Goal: Task Accomplishment & Management: Use online tool/utility

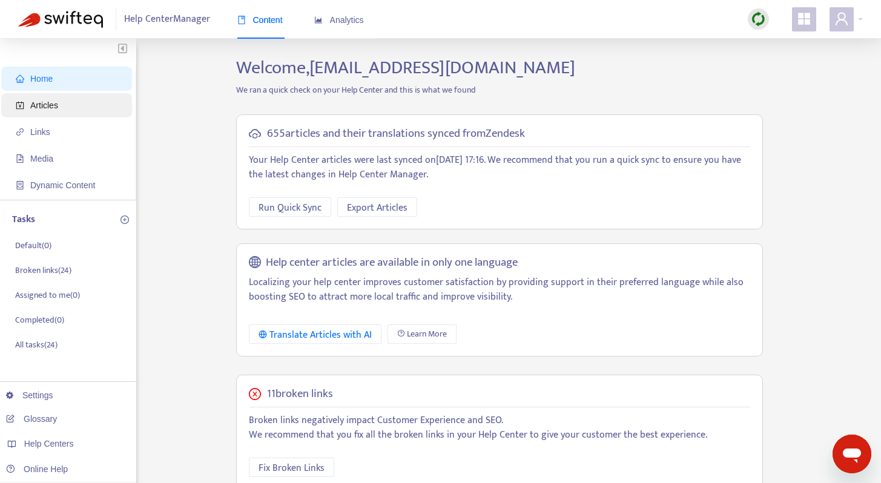
click at [90, 107] on span "Articles" at bounding box center [69, 105] width 107 height 24
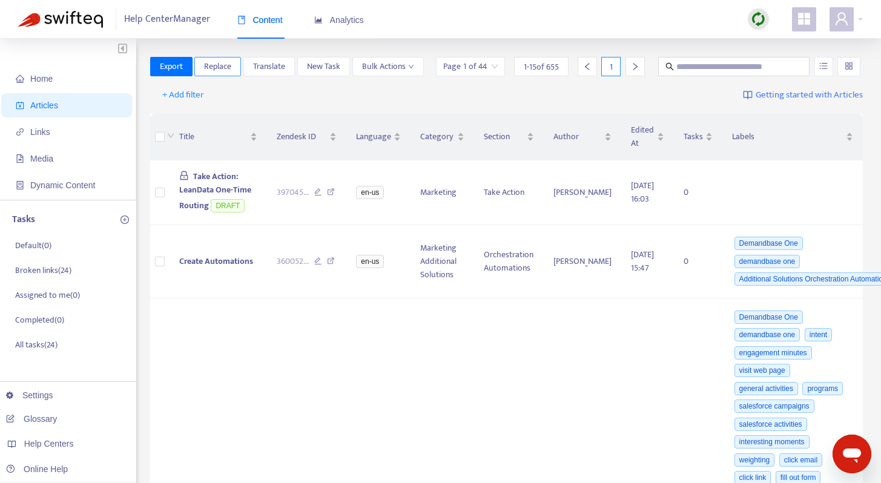
click at [231, 69] on span "Replace" at bounding box center [217, 66] width 27 height 13
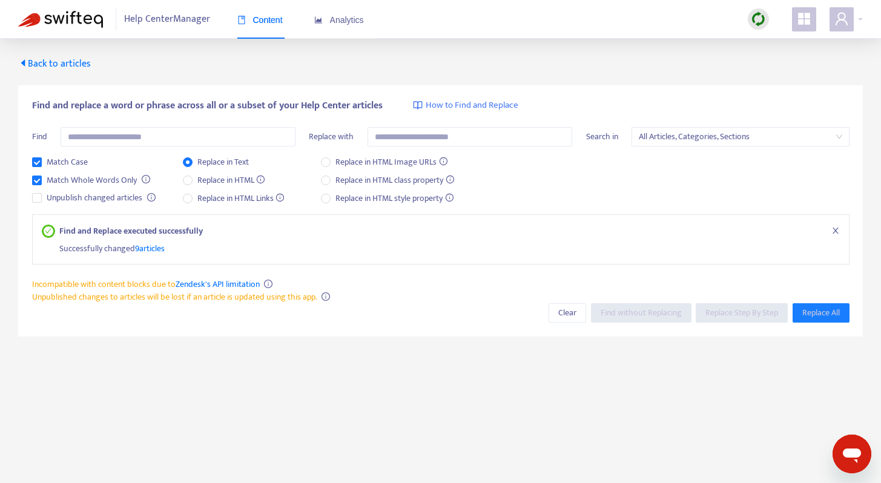
click at [177, 124] on div "Find and replace a word or phrase across all or a subset of your Help Center ar…" at bounding box center [441, 188] width 818 height 179
click at [178, 131] on input "text" at bounding box center [178, 136] width 235 height 19
paste input "**********"
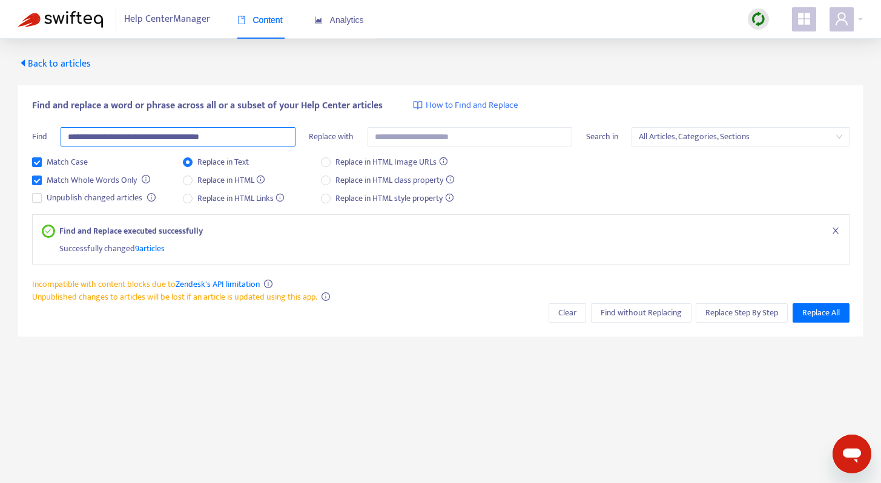
type input "**********"
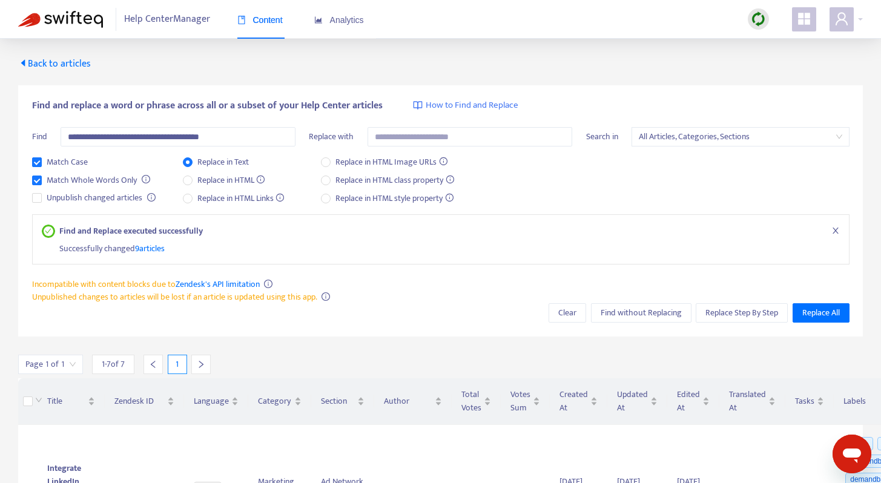
click at [761, 20] on img at bounding box center [758, 19] width 15 height 15
click at [771, 41] on link "Quick Sync" at bounding box center [783, 44] width 51 height 14
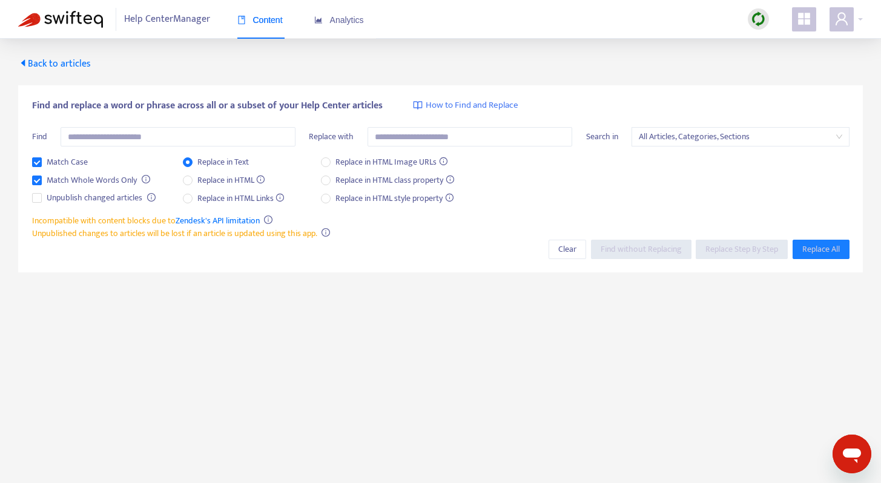
click at [268, 125] on div "Find and replace a word or phrase across all or a subset of your Help Center ar…" at bounding box center [441, 157] width 818 height 116
click at [268, 135] on input "text" at bounding box center [178, 136] width 235 height 19
paste input "**********"
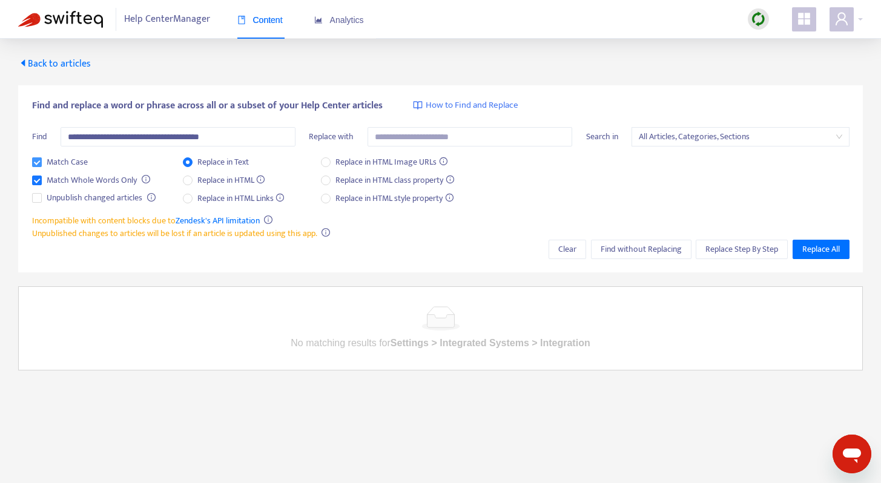
click at [69, 161] on span "Match Case" at bounding box center [67, 162] width 51 height 13
click at [295, 140] on input "**********" at bounding box center [178, 136] width 235 height 19
drag, startPoint x: 188, startPoint y: 141, endPoint x: 320, endPoint y: 134, distance: 132.8
click at [320, 134] on div "**********" at bounding box center [441, 141] width 818 height 28
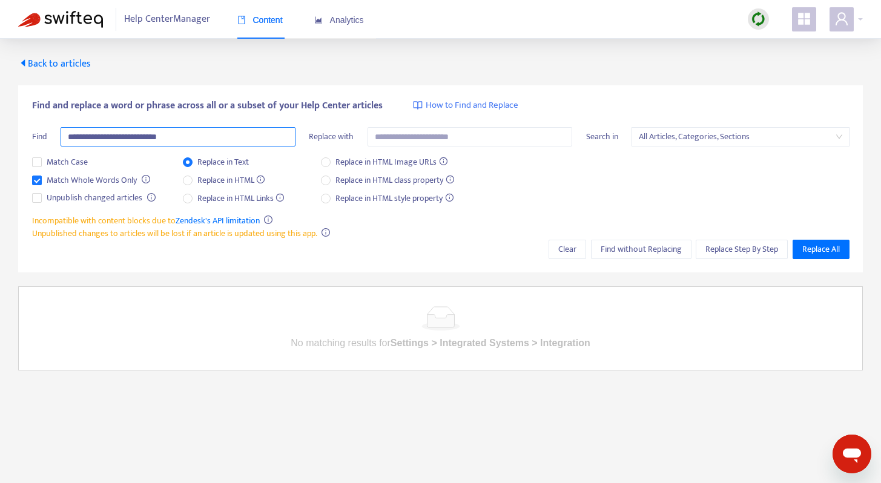
drag, startPoint x: 110, startPoint y: 138, endPoint x: 0, endPoint y: 132, distance: 110.4
click at [0, 134] on div "**********" at bounding box center [440, 205] width 881 height 332
type input "**********"
click at [176, 138] on input "**********" at bounding box center [178, 136] width 235 height 19
click at [119, 179] on span "Match Whole Words Only" at bounding box center [92, 180] width 100 height 13
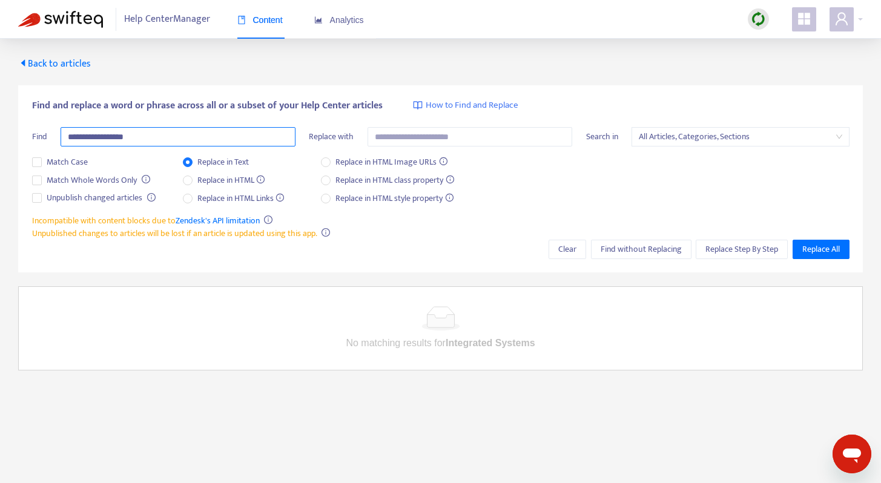
click at [171, 136] on input "**********" at bounding box center [178, 136] width 235 height 19
click at [622, 246] on span "Find without Replacing" at bounding box center [641, 249] width 81 height 13
click at [247, 136] on input "**********" at bounding box center [178, 136] width 235 height 19
drag, startPoint x: 247, startPoint y: 136, endPoint x: 0, endPoint y: 136, distance: 247.2
click at [0, 136] on div "**********" at bounding box center [440, 205] width 881 height 332
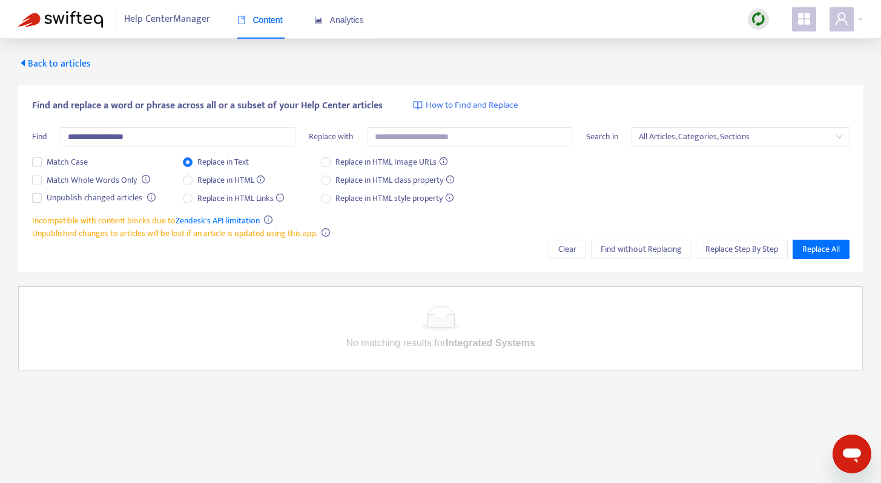
click at [226, 126] on div "**********" at bounding box center [441, 157] width 818 height 116
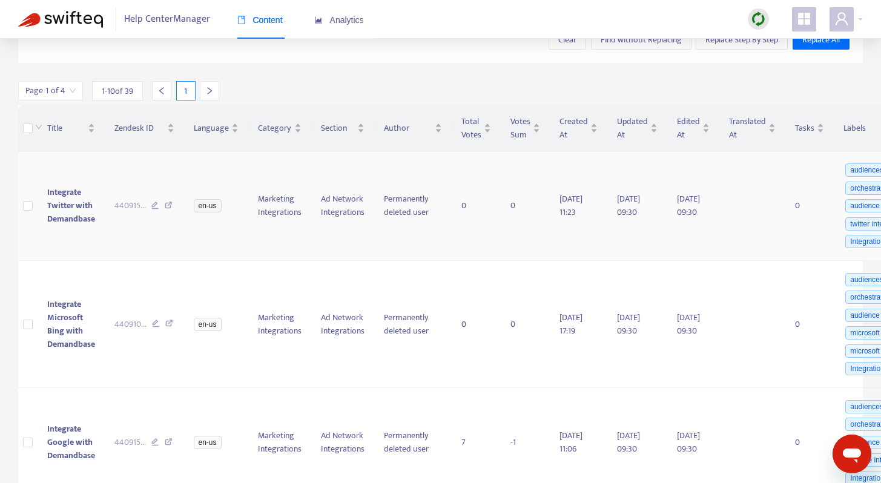
scroll to position [225, 0]
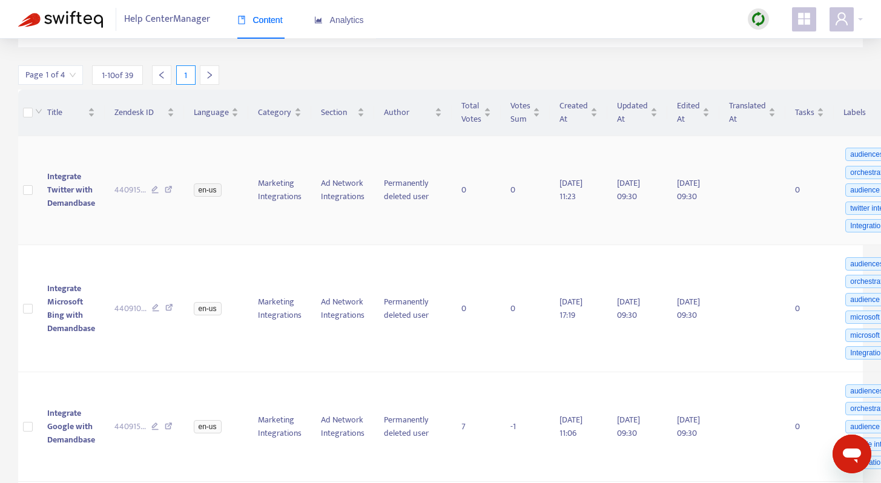
click at [168, 195] on icon at bounding box center [169, 191] width 8 height 11
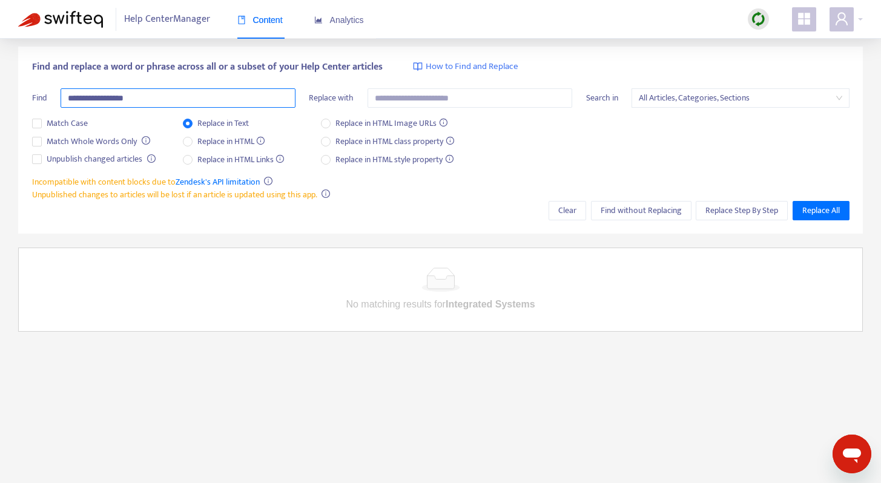
click at [188, 91] on input "**********" at bounding box center [178, 97] width 235 height 19
click at [191, 101] on input "**********" at bounding box center [178, 97] width 235 height 19
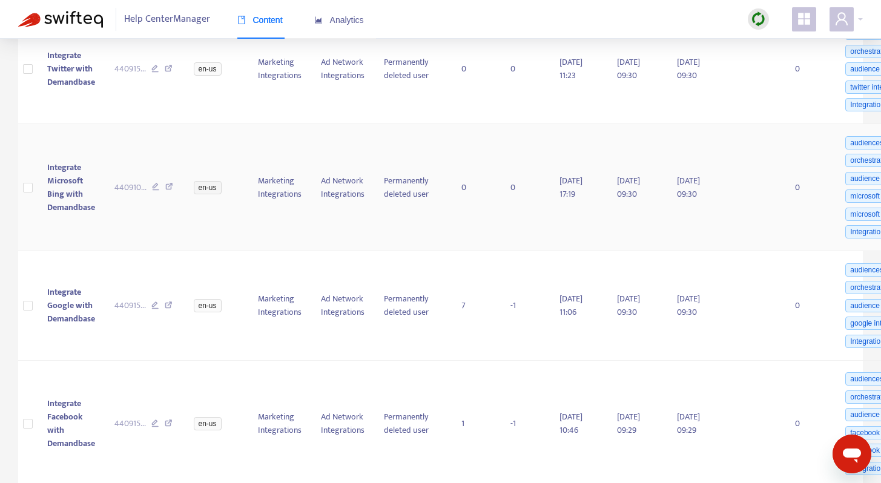
scroll to position [350, 0]
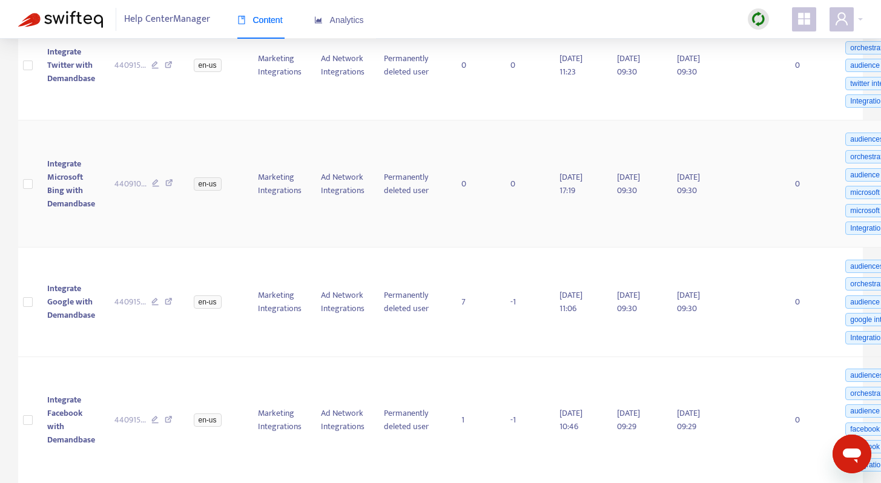
click at [167, 190] on icon at bounding box center [169, 184] width 8 height 11
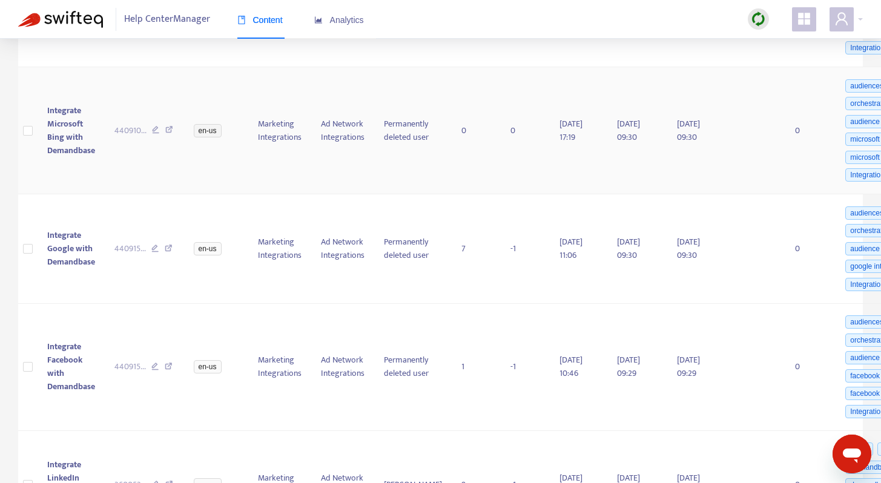
scroll to position [427, 0]
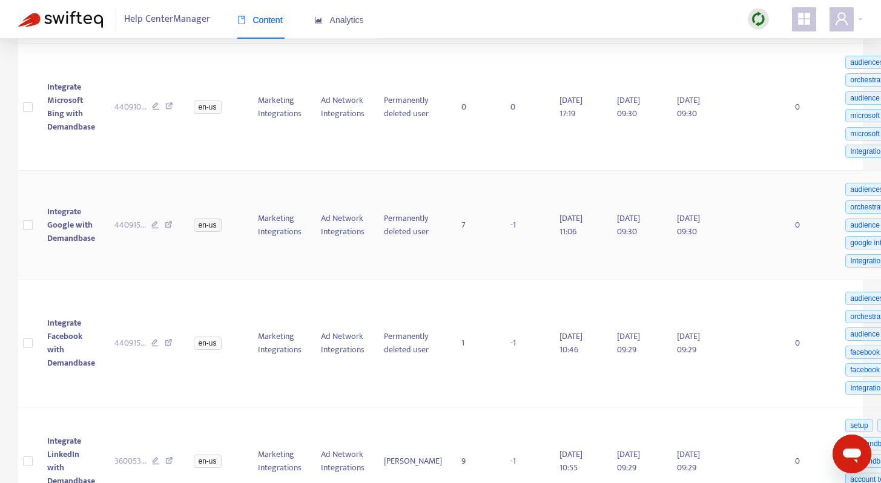
click at [169, 232] on icon at bounding box center [169, 226] width 8 height 11
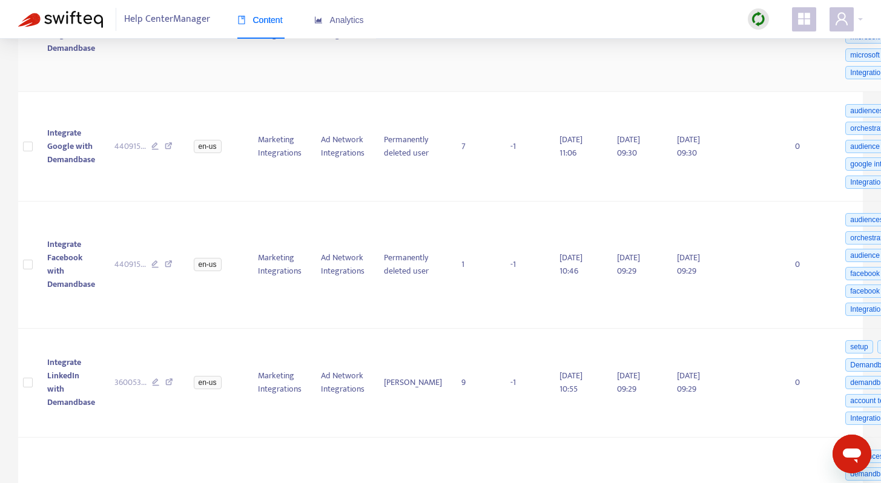
scroll to position [509, 0]
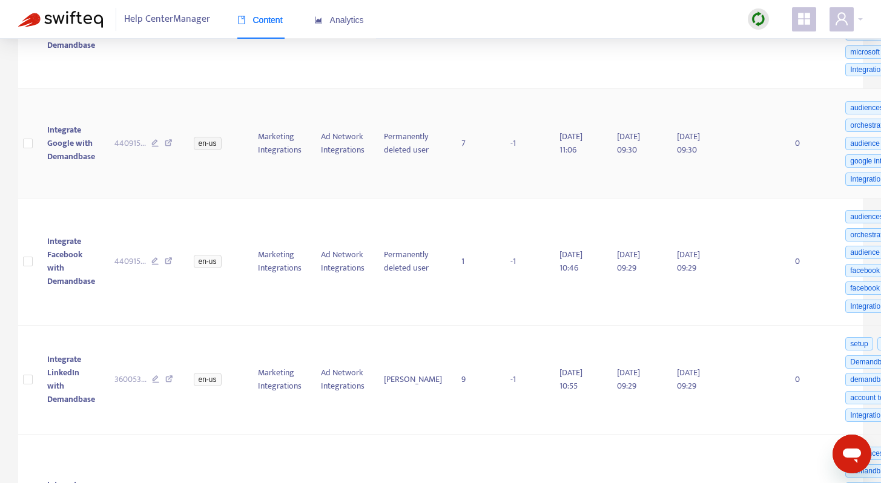
click at [171, 150] on icon at bounding box center [169, 144] width 8 height 11
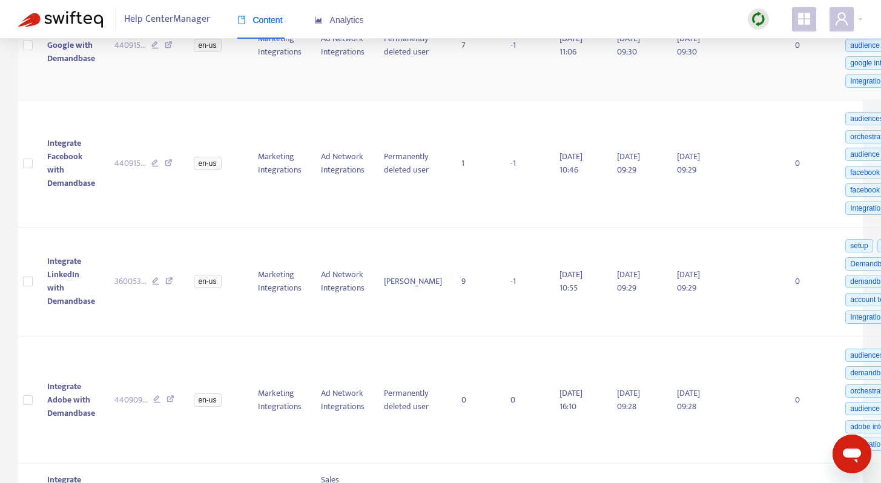
scroll to position [644, 0]
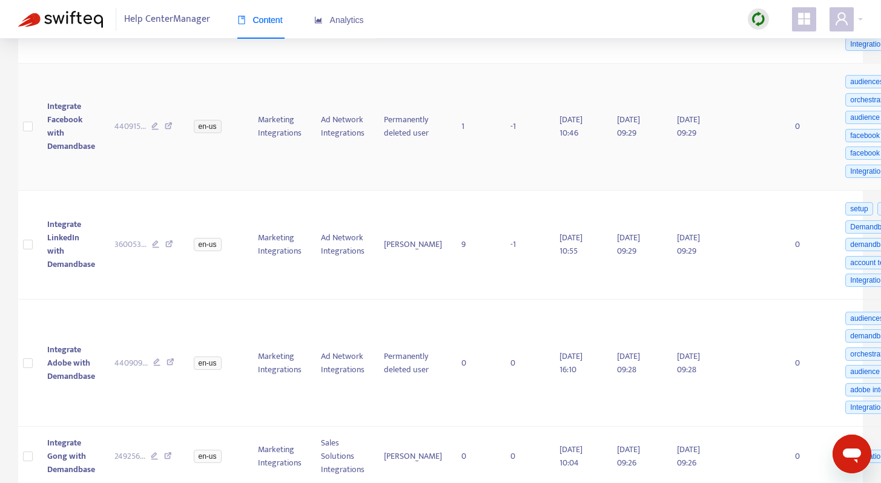
click at [167, 133] on icon at bounding box center [169, 127] width 8 height 11
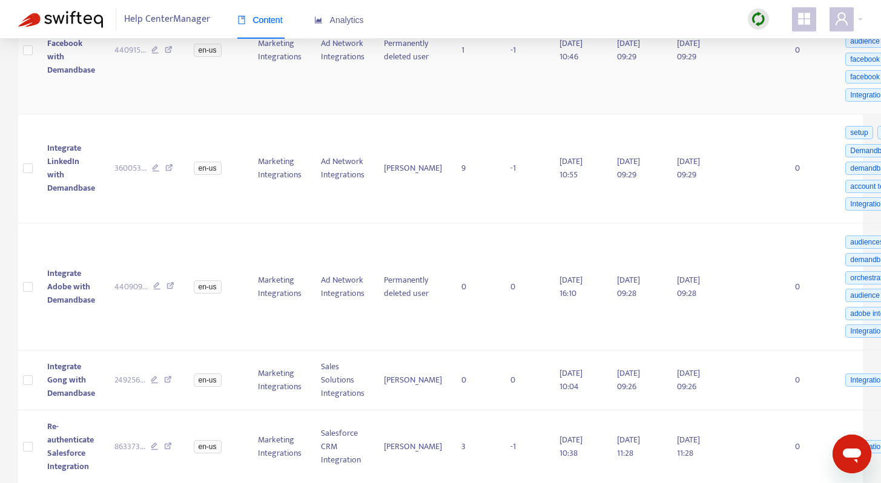
scroll to position [722, 0]
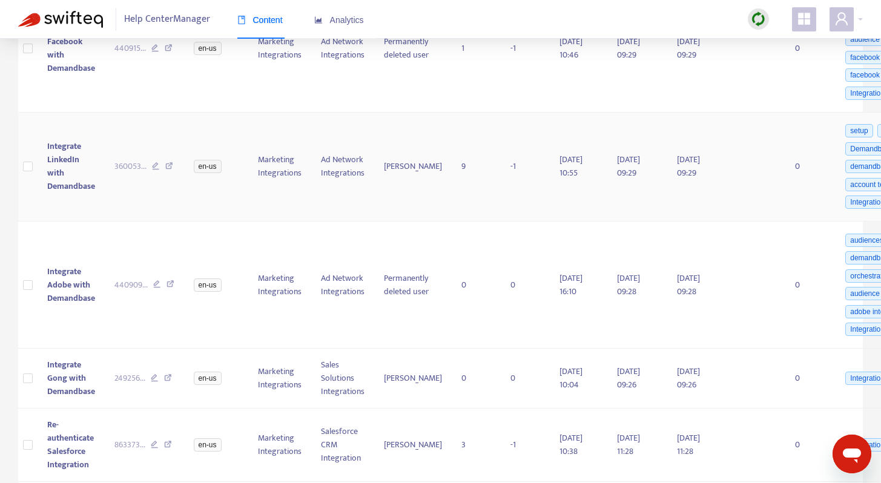
click at [171, 173] on icon at bounding box center [169, 167] width 8 height 11
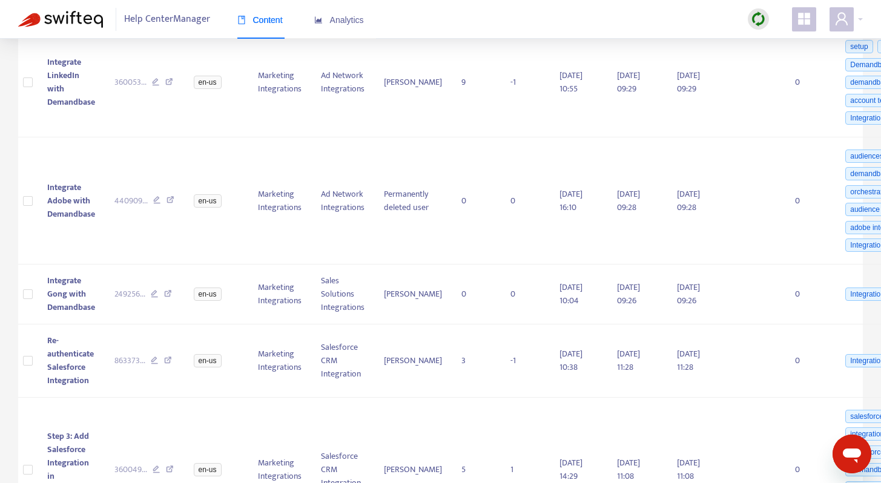
scroll to position [869, 0]
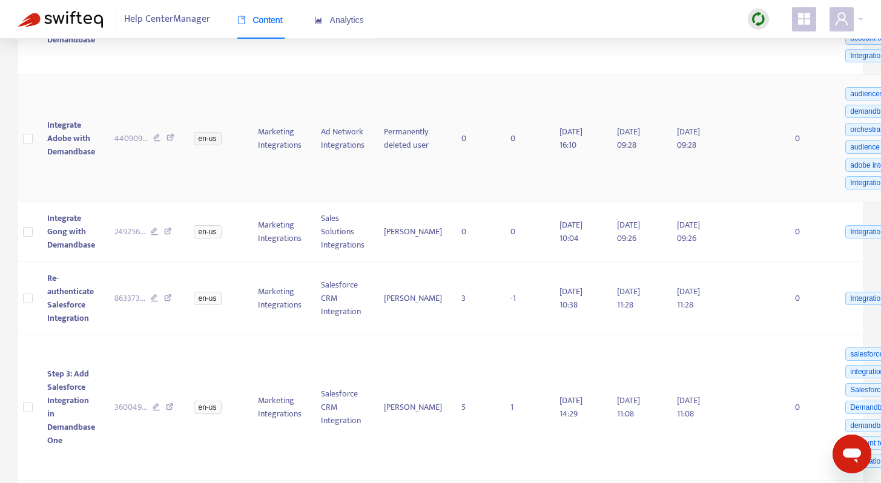
click at [170, 145] on icon at bounding box center [171, 139] width 8 height 11
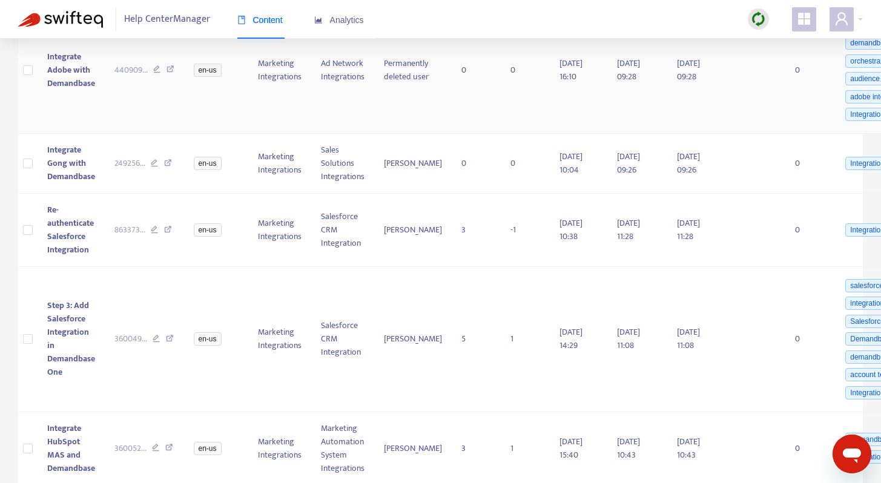
scroll to position [940, 0]
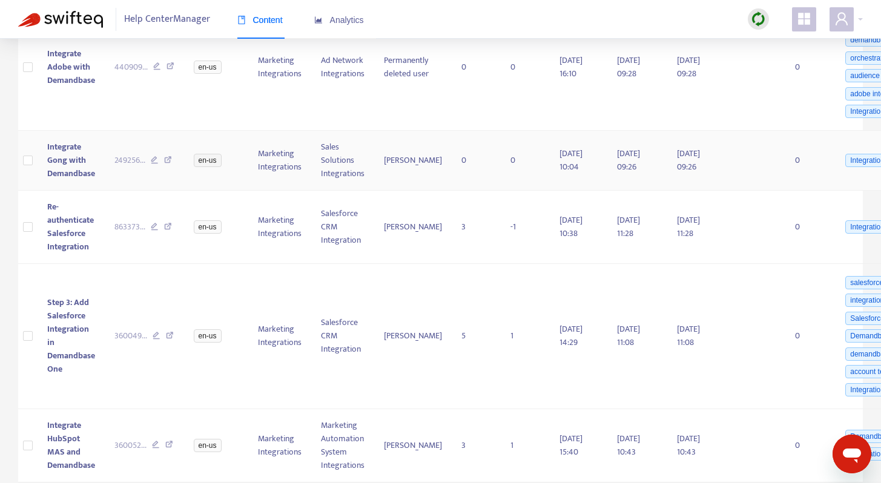
click at [167, 167] on icon at bounding box center [168, 161] width 8 height 11
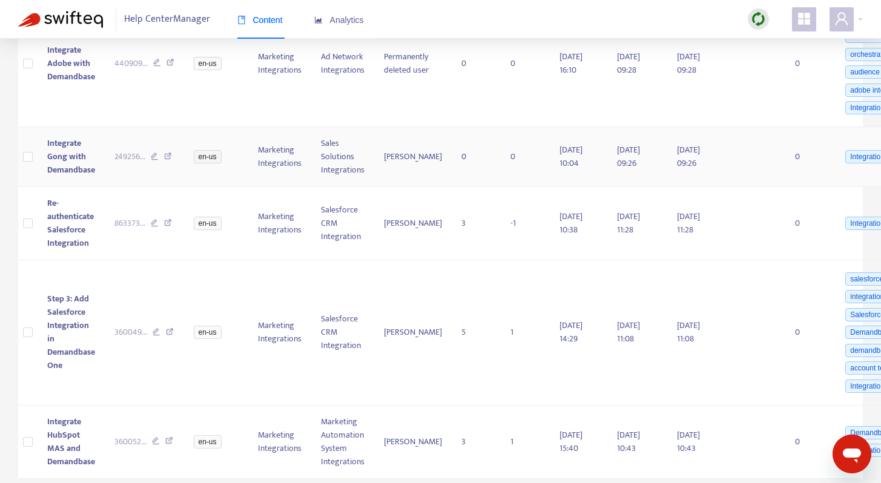
scroll to position [1015, 0]
click at [165, 223] on icon at bounding box center [168, 224] width 8 height 11
click at [168, 332] on icon at bounding box center [170, 333] width 8 height 11
click at [171, 441] on icon at bounding box center [169, 442] width 8 height 11
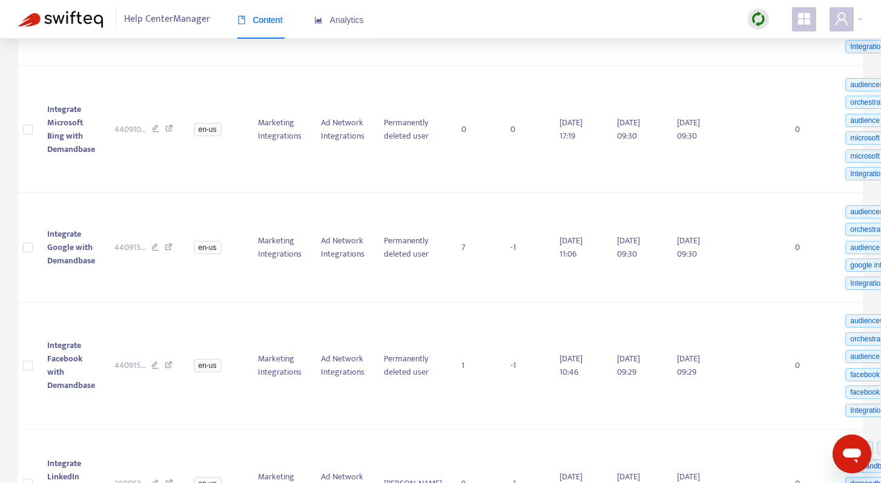
scroll to position [0, 0]
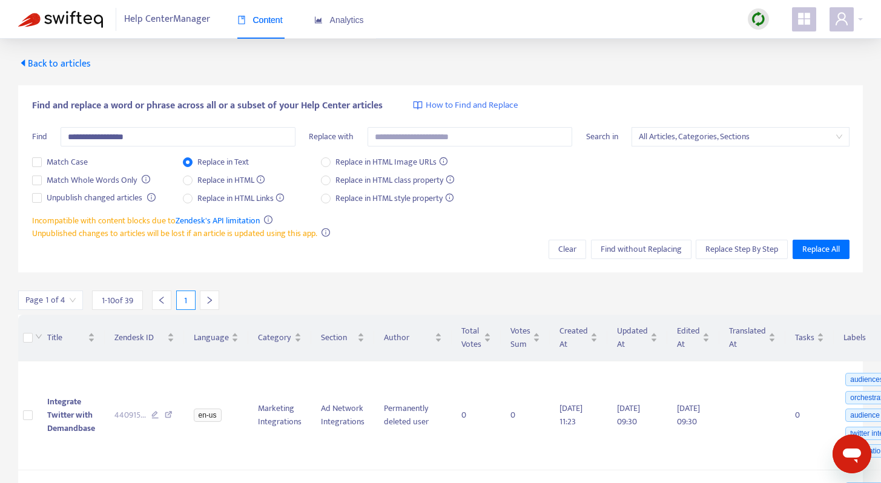
click at [208, 300] on icon "right" at bounding box center [209, 300] width 8 height 8
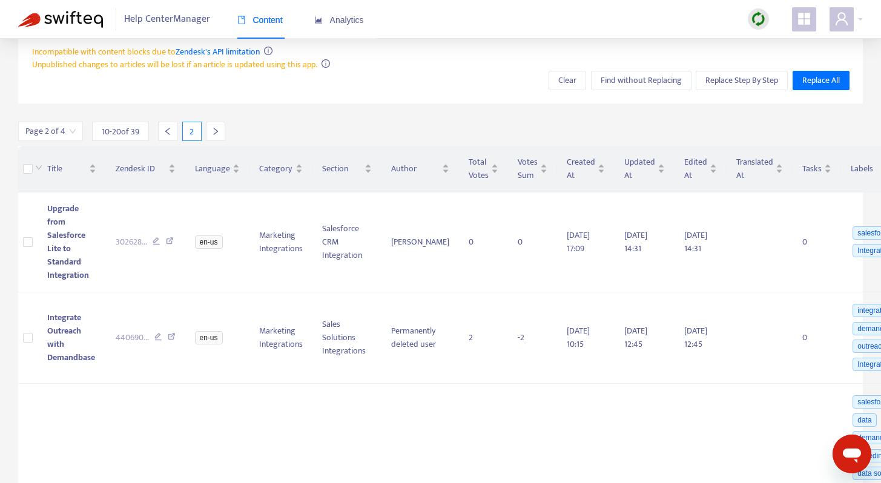
scroll to position [258, 0]
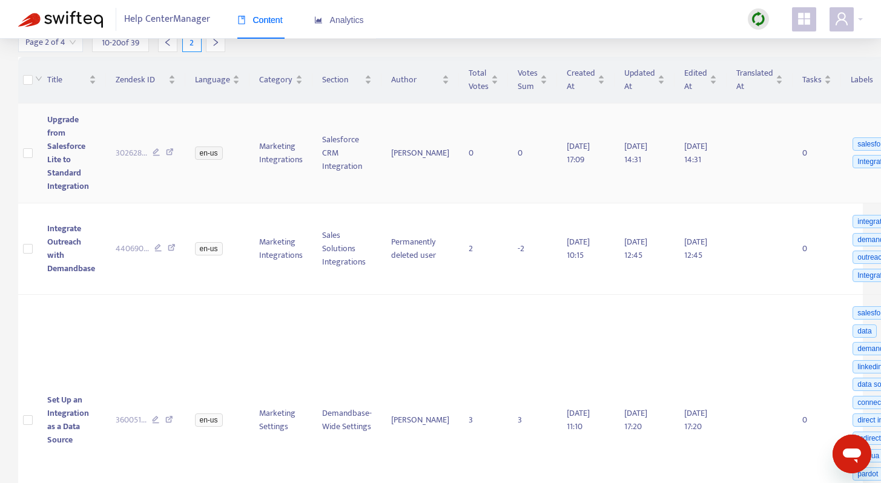
click at [172, 152] on icon at bounding box center [170, 153] width 8 height 11
click at [170, 245] on icon at bounding box center [172, 249] width 8 height 11
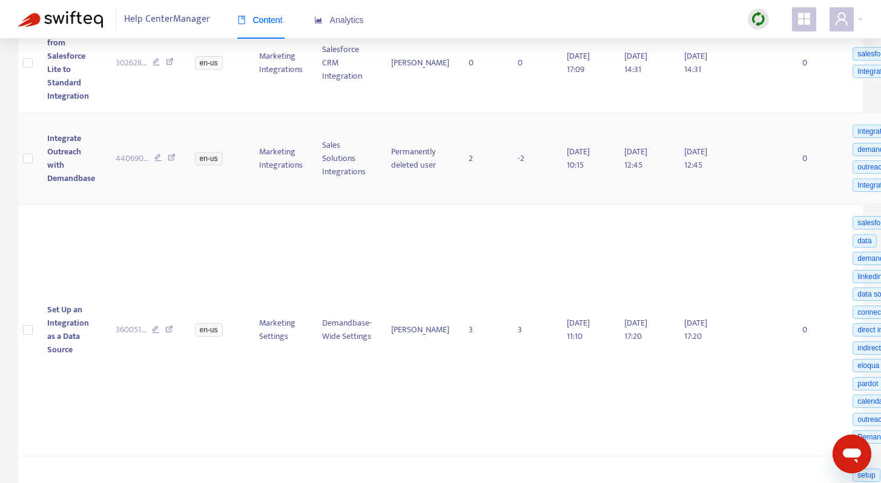
scroll to position [406, 0]
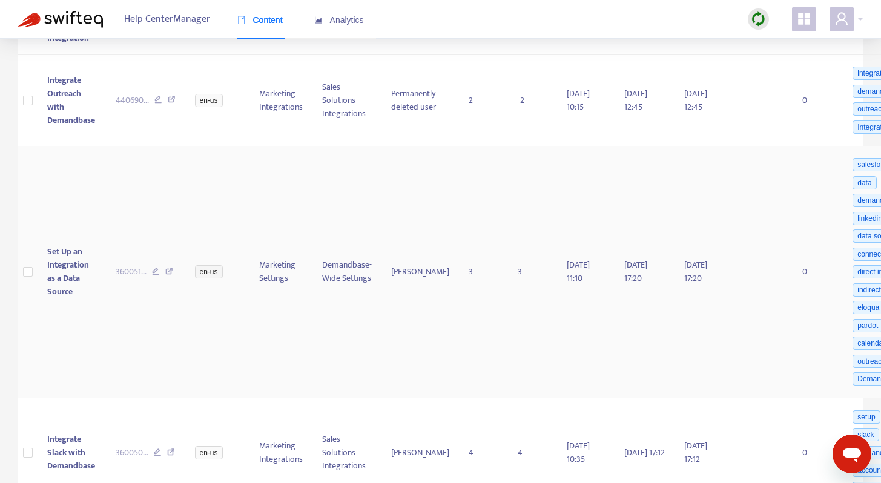
click at [168, 269] on icon at bounding box center [169, 273] width 8 height 11
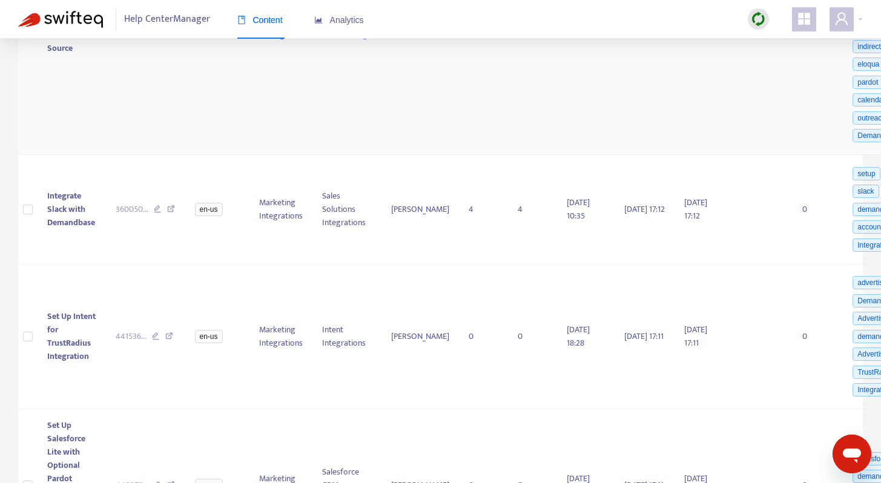
scroll to position [653, 0]
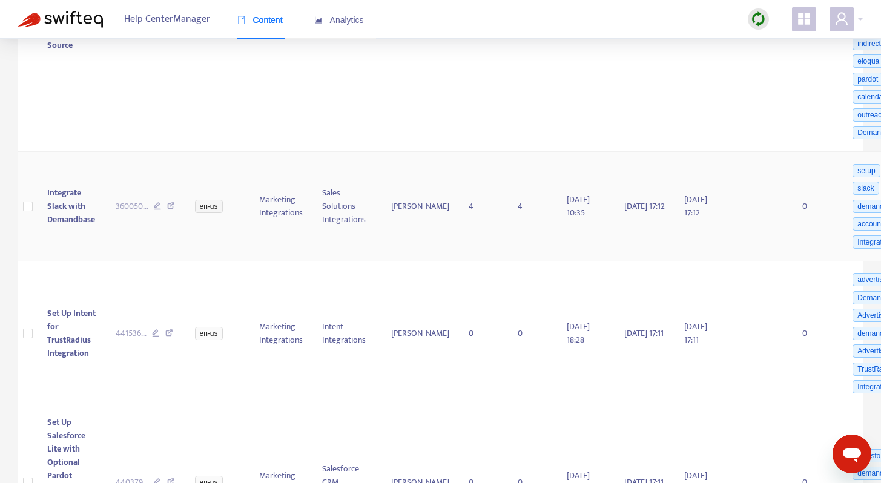
click at [173, 205] on icon at bounding box center [171, 207] width 8 height 11
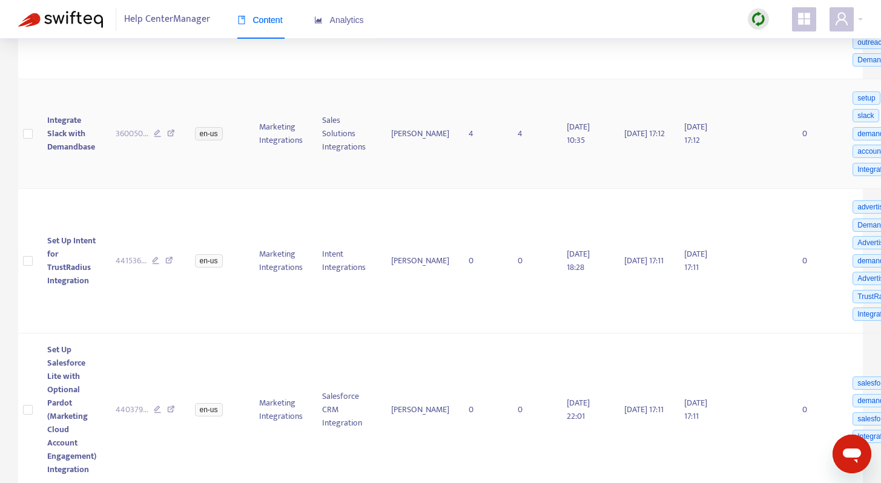
scroll to position [757, 0]
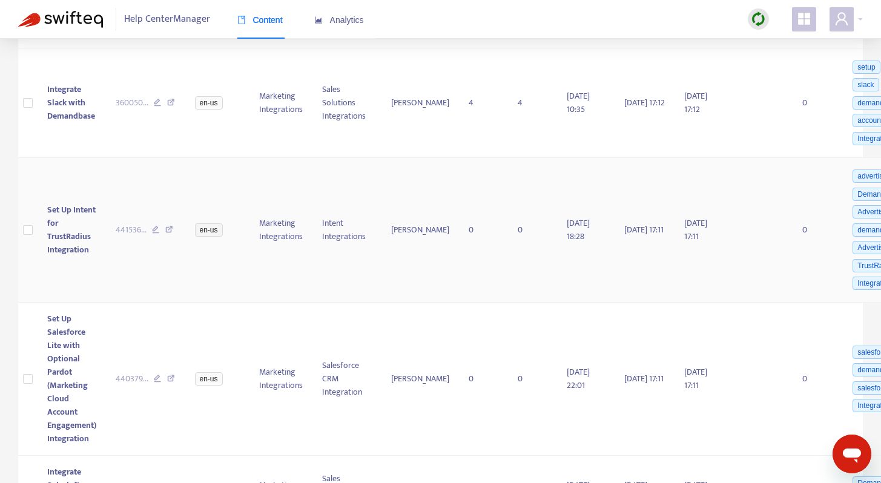
click at [168, 231] on icon at bounding box center [169, 231] width 8 height 11
click at [170, 228] on icon at bounding box center [169, 231] width 8 height 11
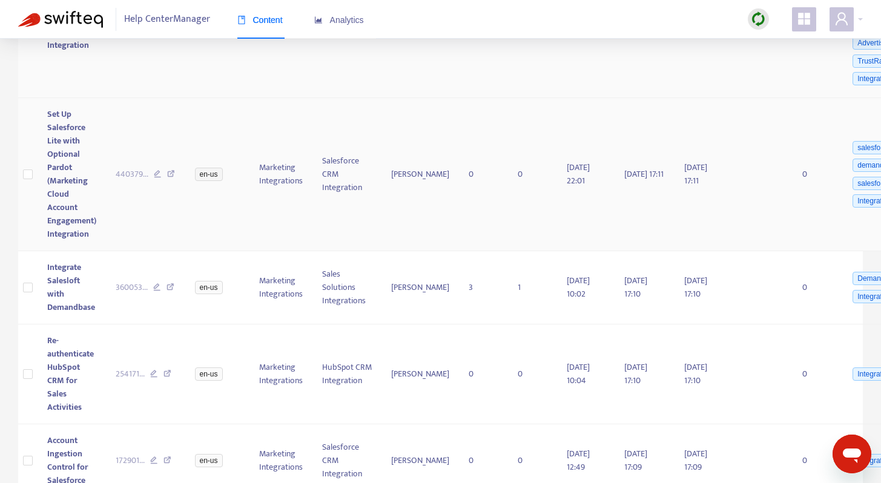
scroll to position [964, 0]
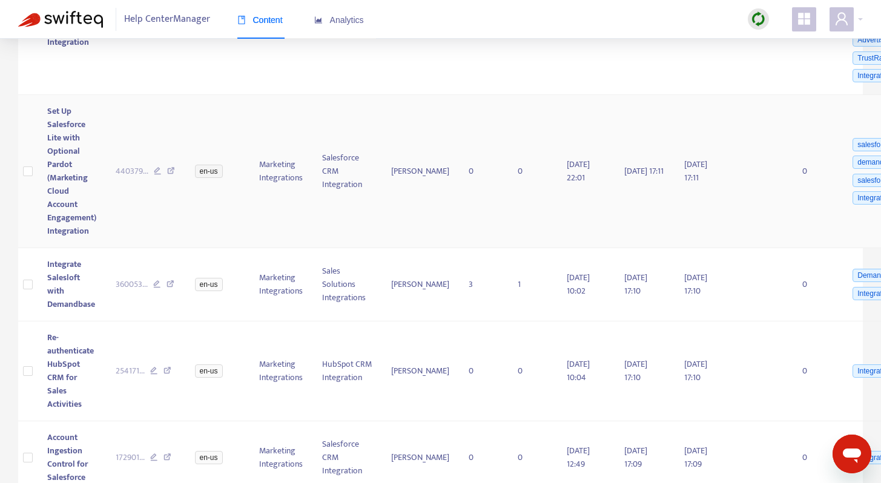
click at [171, 171] on icon at bounding box center [171, 172] width 8 height 11
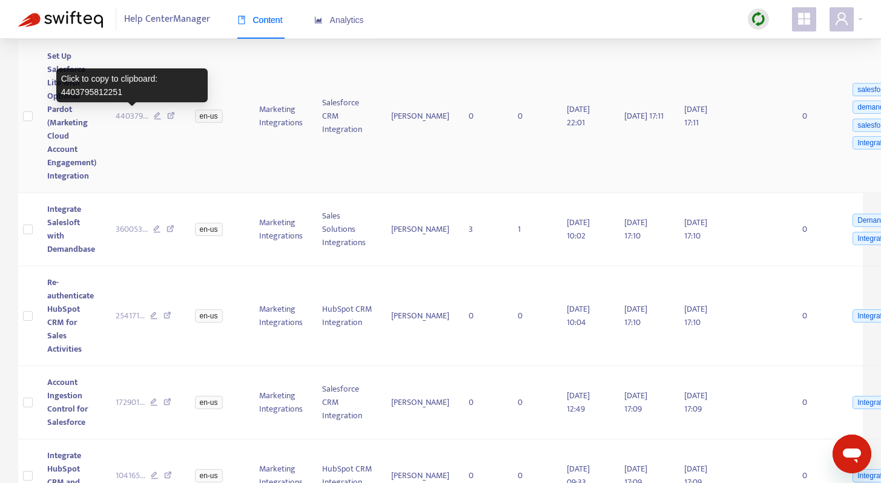
scroll to position [1040, 0]
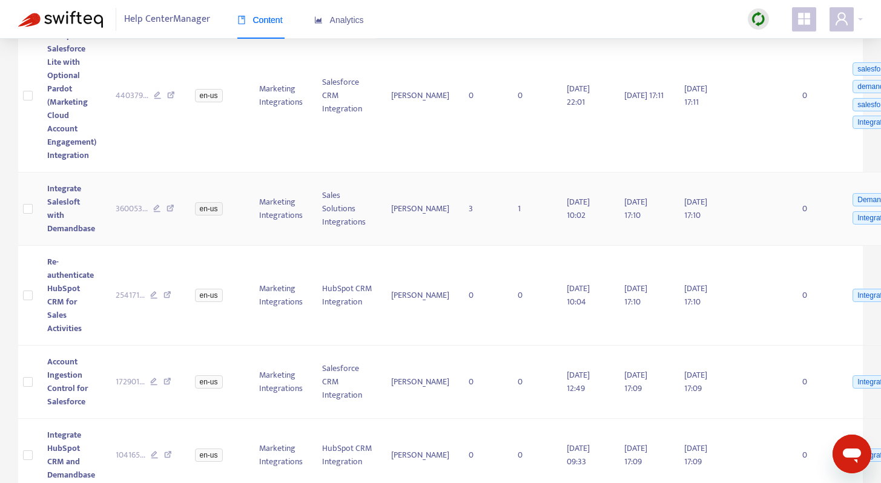
click at [173, 208] on icon at bounding box center [171, 210] width 8 height 11
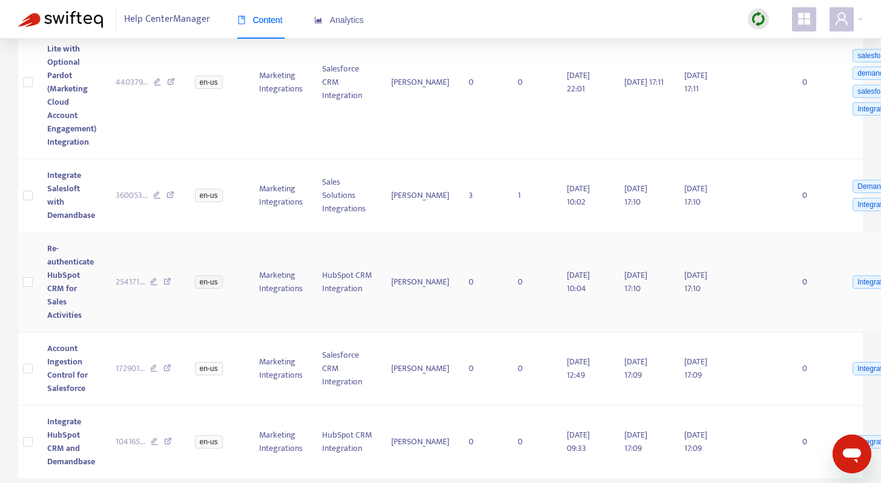
click at [164, 284] on icon at bounding box center [168, 283] width 8 height 11
click at [168, 367] on icon at bounding box center [168, 370] width 8 height 11
click at [170, 438] on icon at bounding box center [168, 443] width 8 height 11
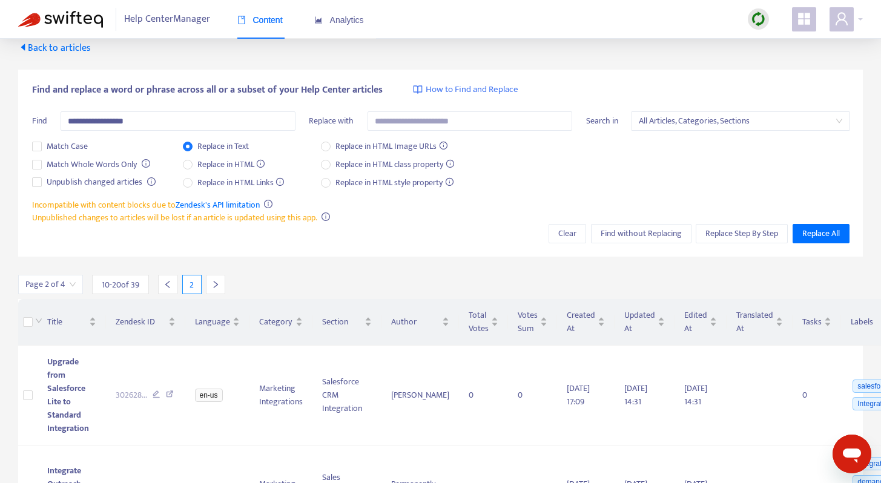
scroll to position [0, 0]
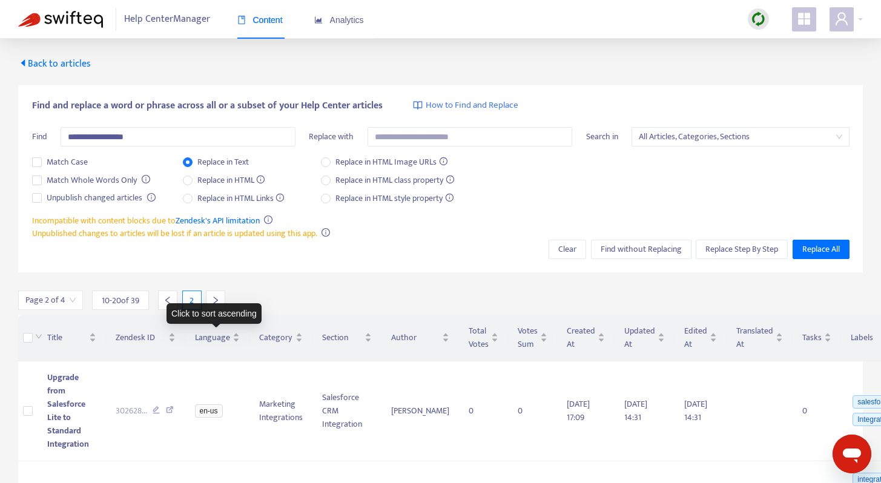
click at [213, 304] on div "Click to sort ascending" at bounding box center [214, 314] width 95 height 21
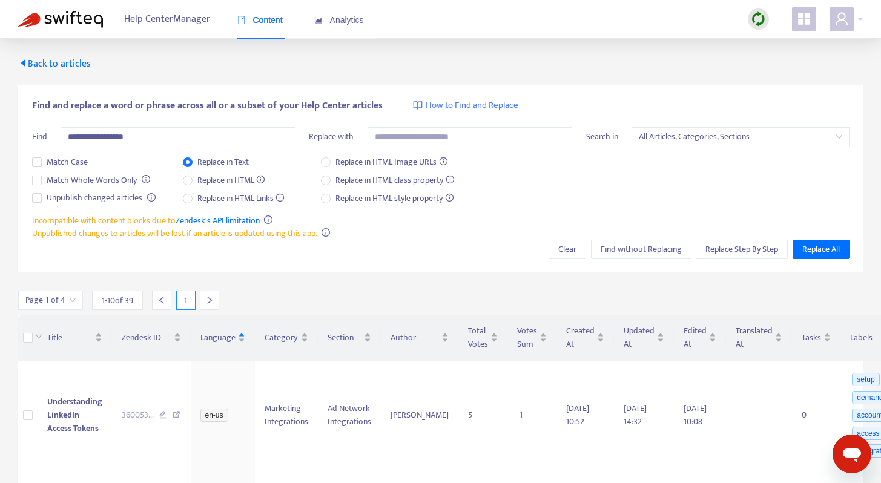
click at [216, 299] on div at bounding box center [209, 300] width 19 height 19
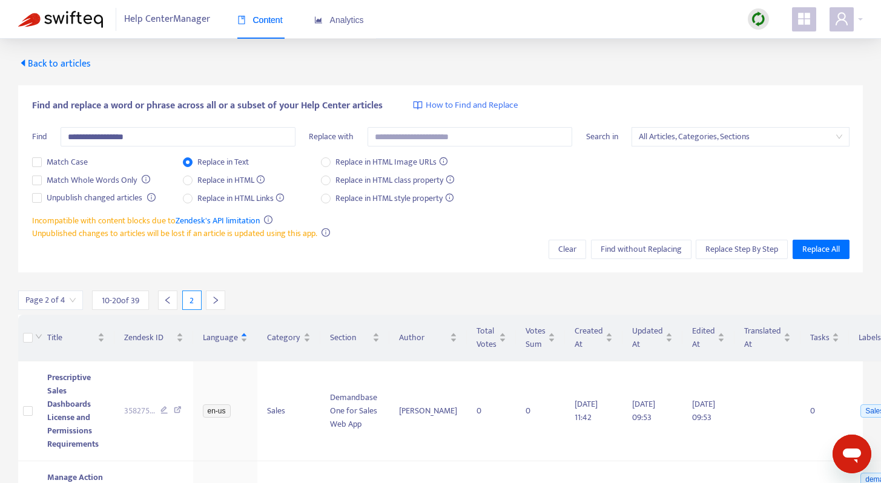
click at [216, 299] on icon "right" at bounding box center [215, 300] width 8 height 8
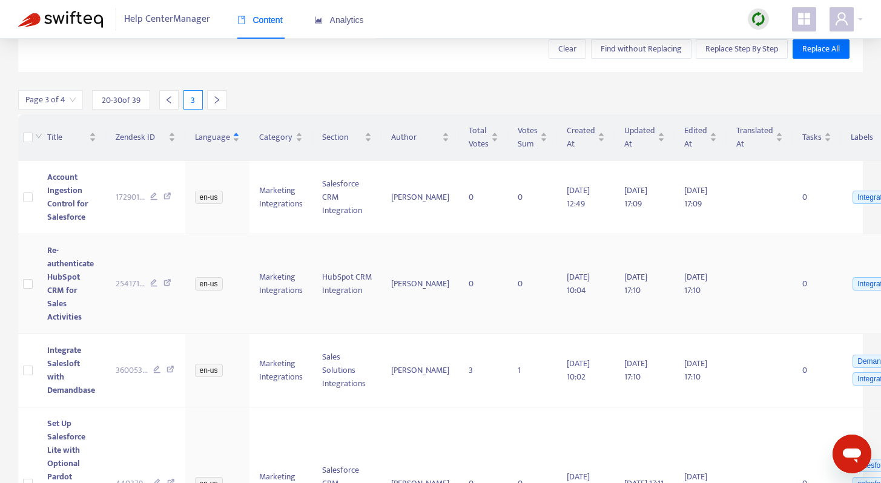
scroll to position [241, 0]
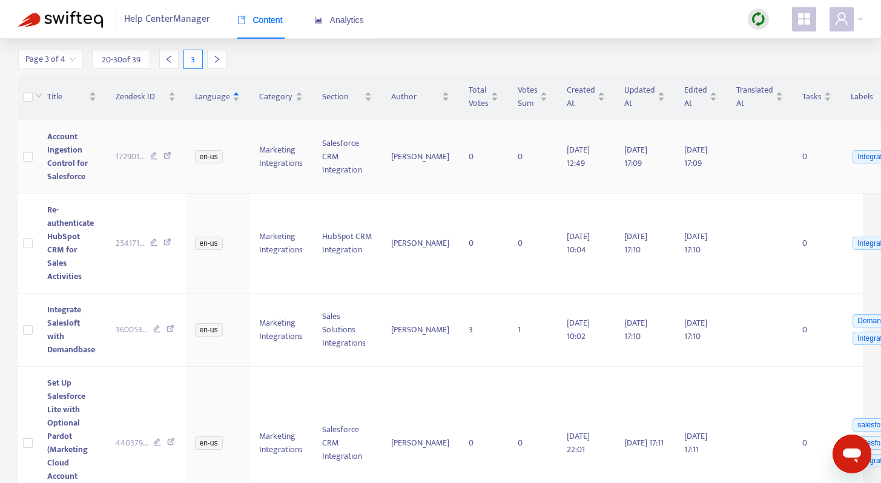
click at [165, 156] on icon at bounding box center [168, 157] width 8 height 11
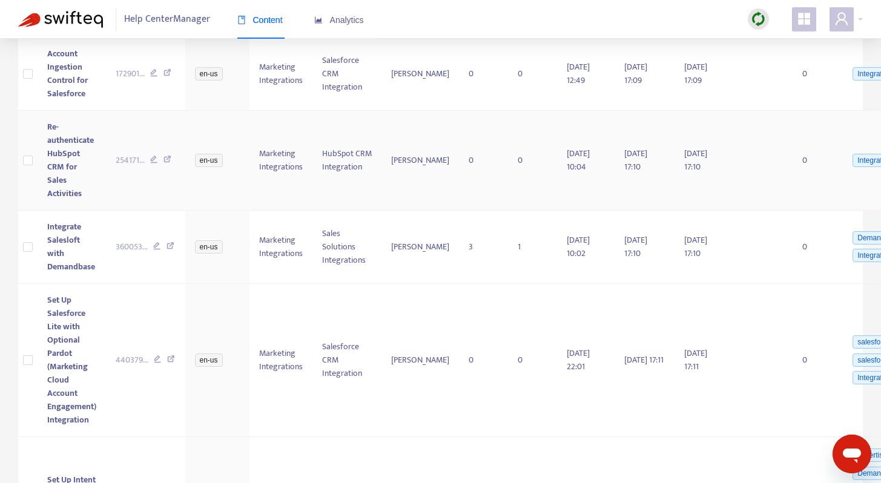
scroll to position [334, 0]
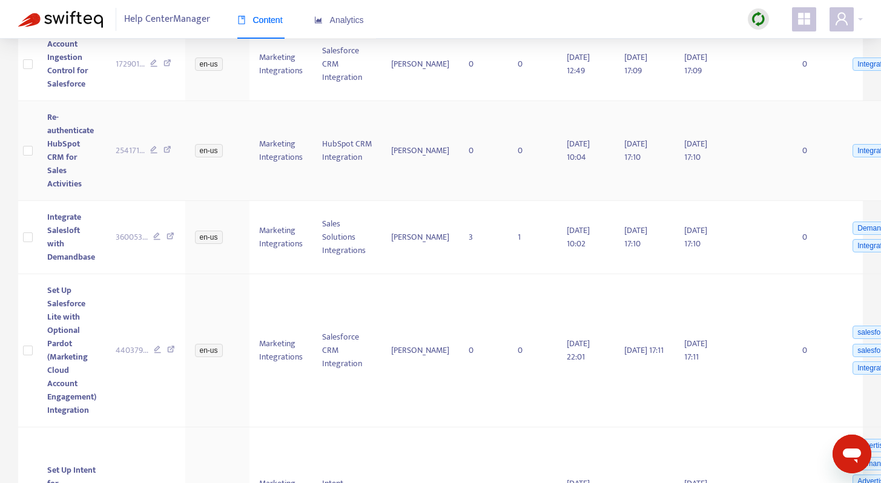
click at [168, 151] on icon at bounding box center [168, 151] width 8 height 11
click at [170, 240] on icon at bounding box center [171, 238] width 8 height 11
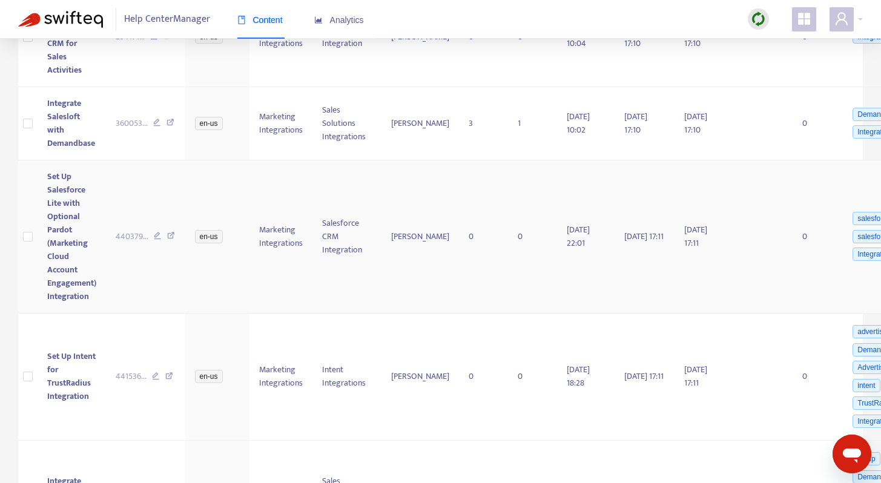
scroll to position [449, 0]
click at [173, 233] on icon at bounding box center [171, 236] width 8 height 11
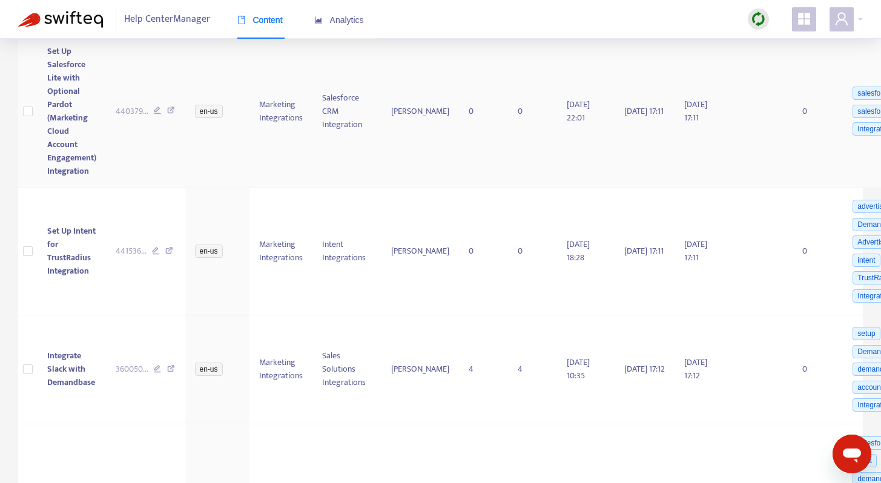
scroll to position [583, 0]
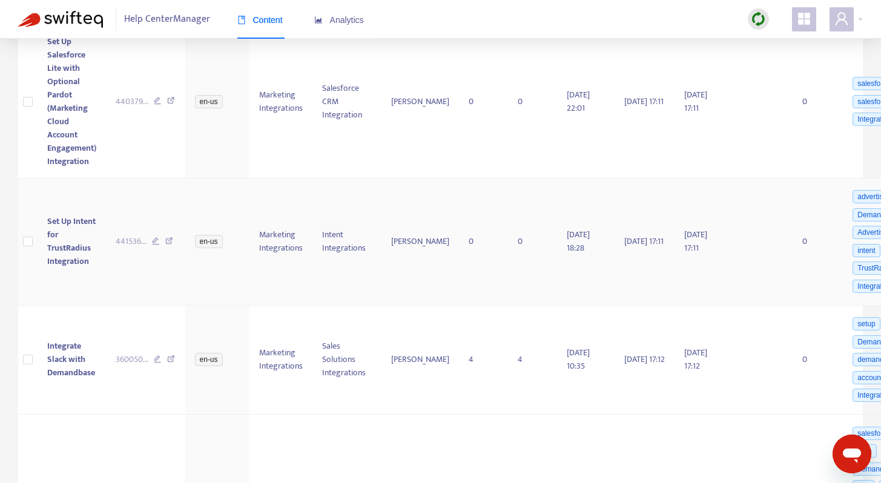
click at [171, 248] on icon at bounding box center [169, 242] width 8 height 11
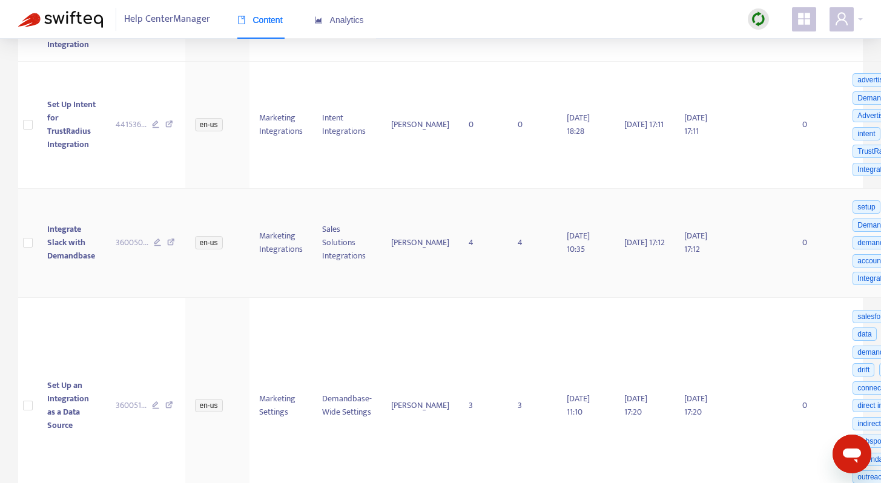
scroll to position [706, 0]
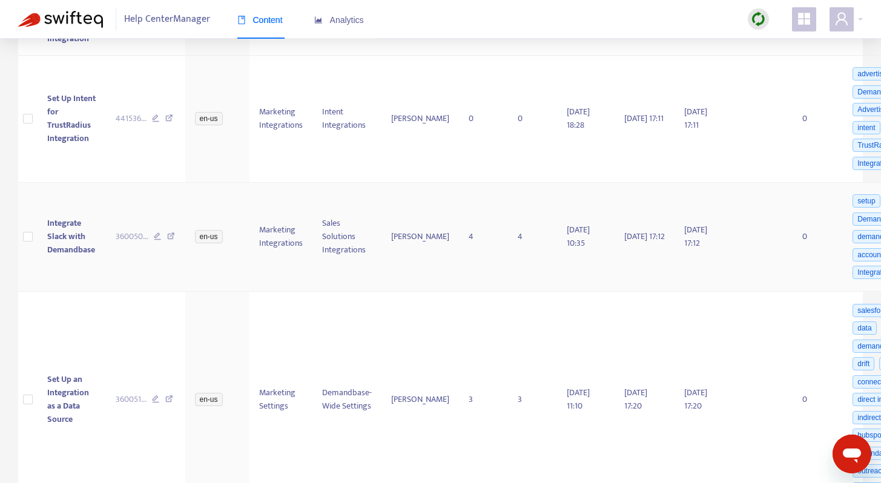
click at [171, 244] on icon at bounding box center [171, 238] width 8 height 11
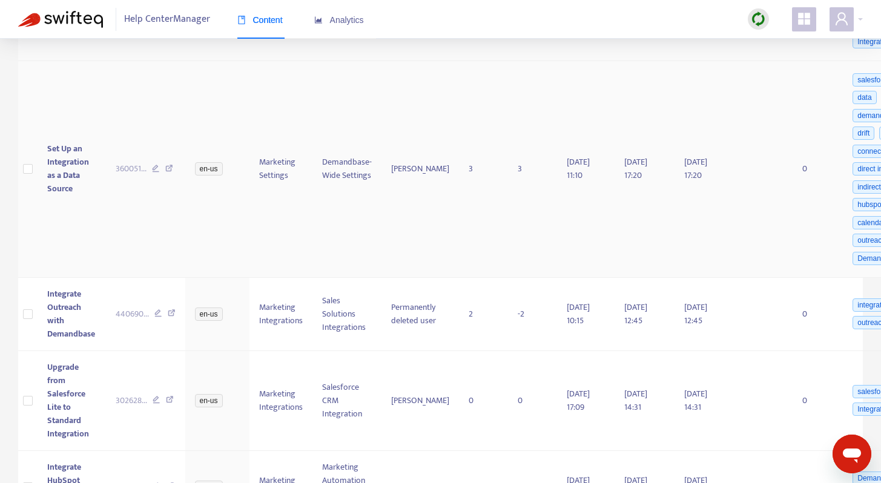
scroll to position [941, 0]
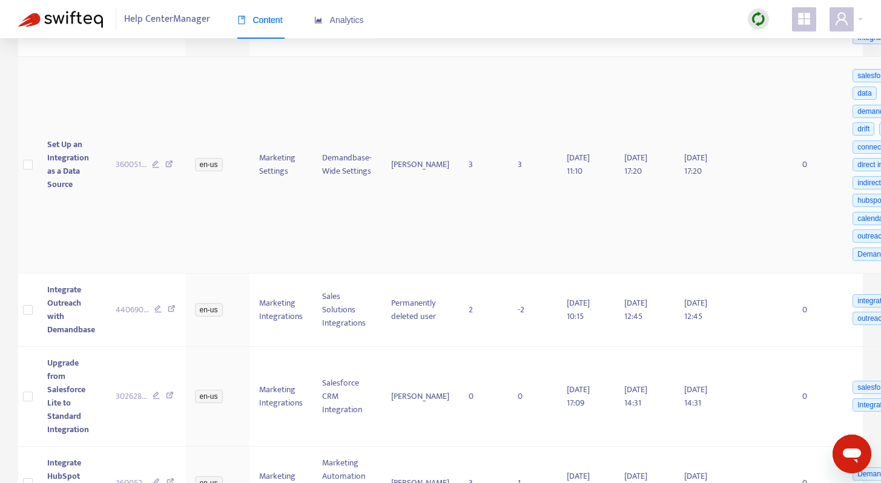
click at [171, 171] on icon at bounding box center [169, 166] width 8 height 11
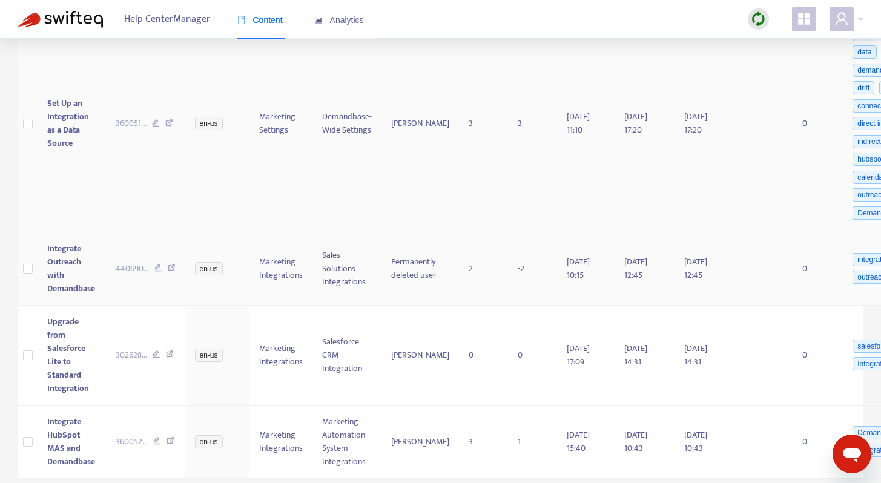
scroll to position [1000, 0]
click at [171, 262] on div "440690 ..." at bounding box center [146, 268] width 60 height 13
click at [171, 267] on icon at bounding box center [172, 269] width 8 height 11
click at [169, 356] on icon at bounding box center [170, 356] width 8 height 11
click at [168, 442] on icon at bounding box center [171, 442] width 8 height 11
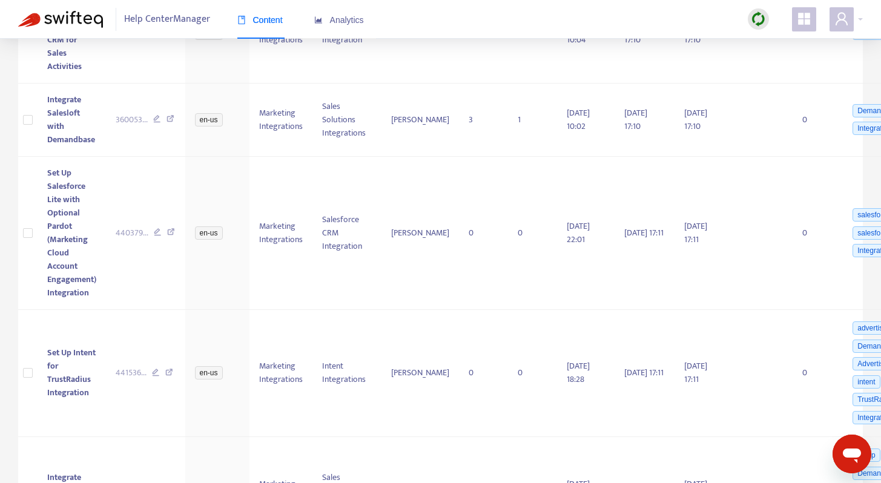
scroll to position [0, 0]
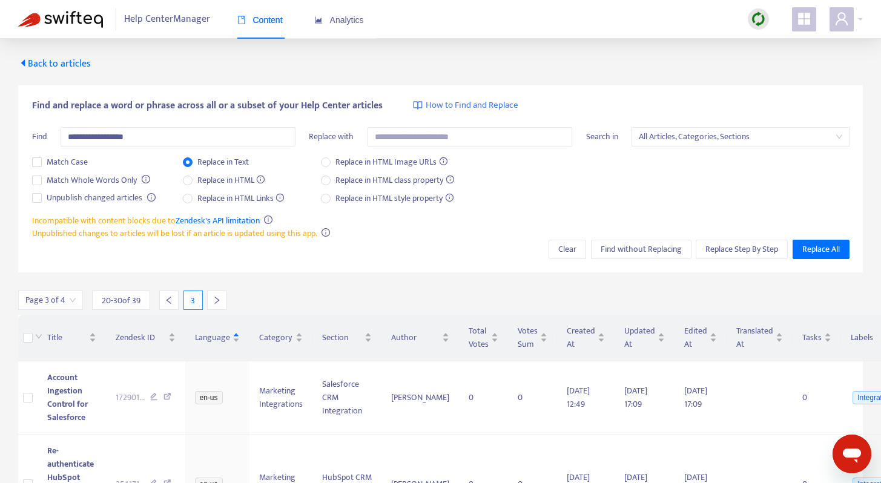
click at [218, 296] on icon "right" at bounding box center [217, 300] width 8 height 8
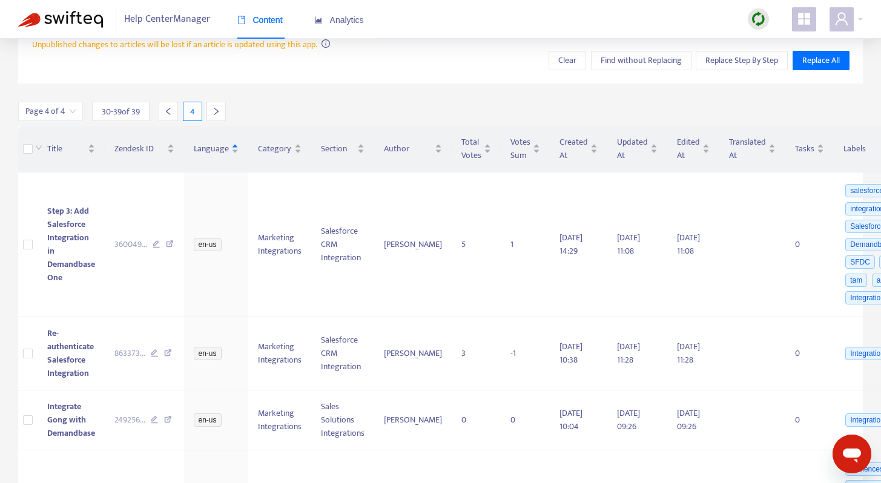
scroll to position [242, 0]
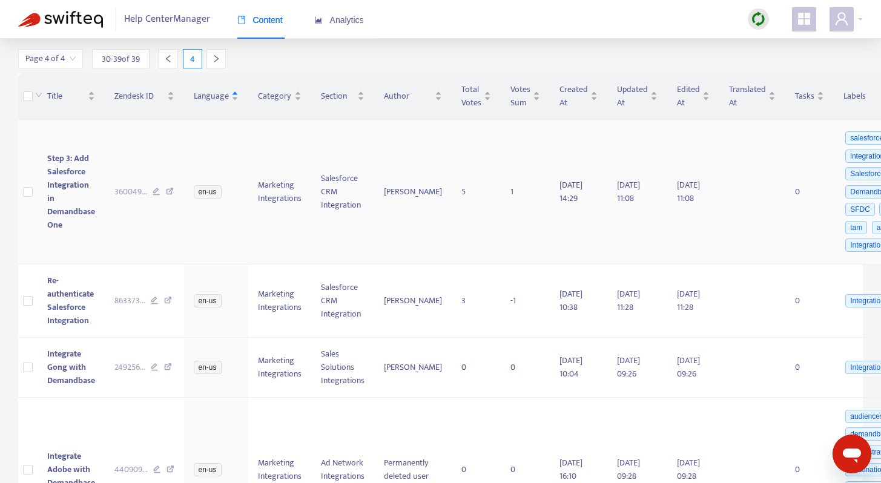
click at [173, 190] on div "360049 ..." at bounding box center [144, 191] width 60 height 13
click at [170, 190] on icon at bounding box center [170, 193] width 8 height 11
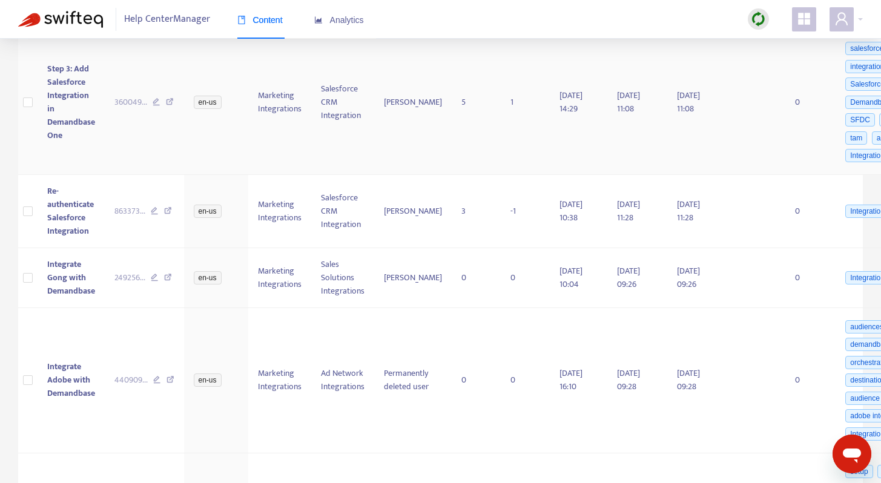
scroll to position [334, 0]
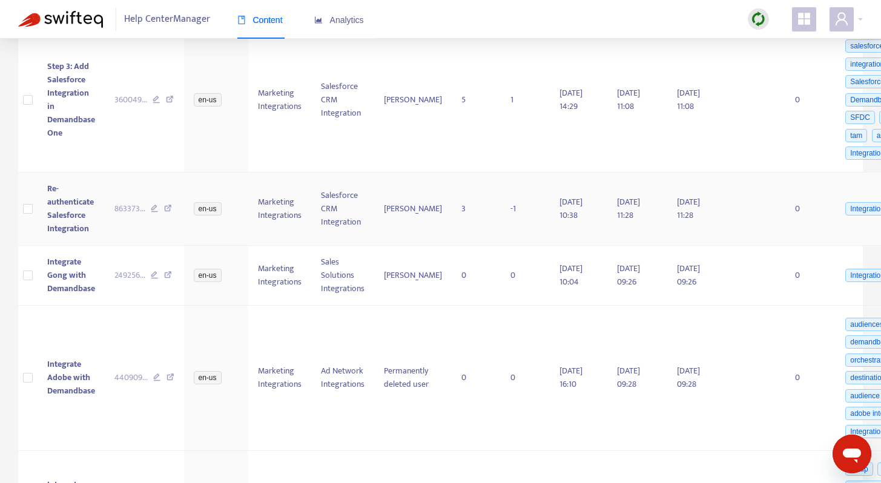
click at [166, 208] on icon at bounding box center [168, 210] width 8 height 11
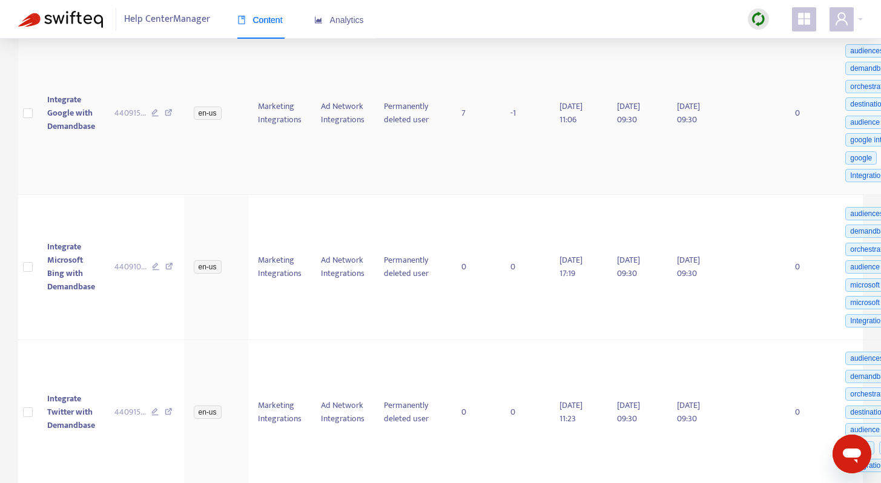
scroll to position [1026, 0]
click at [168, 110] on icon at bounding box center [169, 113] width 8 height 11
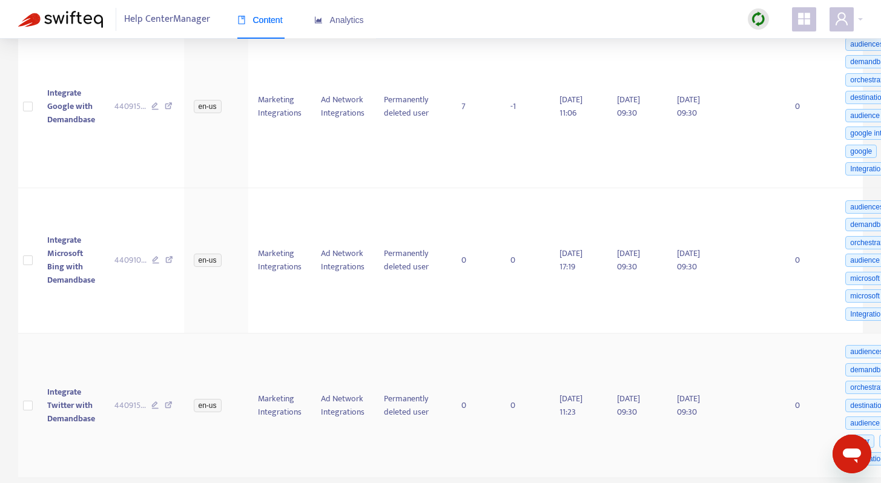
click at [168, 402] on icon at bounding box center [169, 407] width 8 height 11
click at [166, 256] on icon at bounding box center [169, 261] width 8 height 11
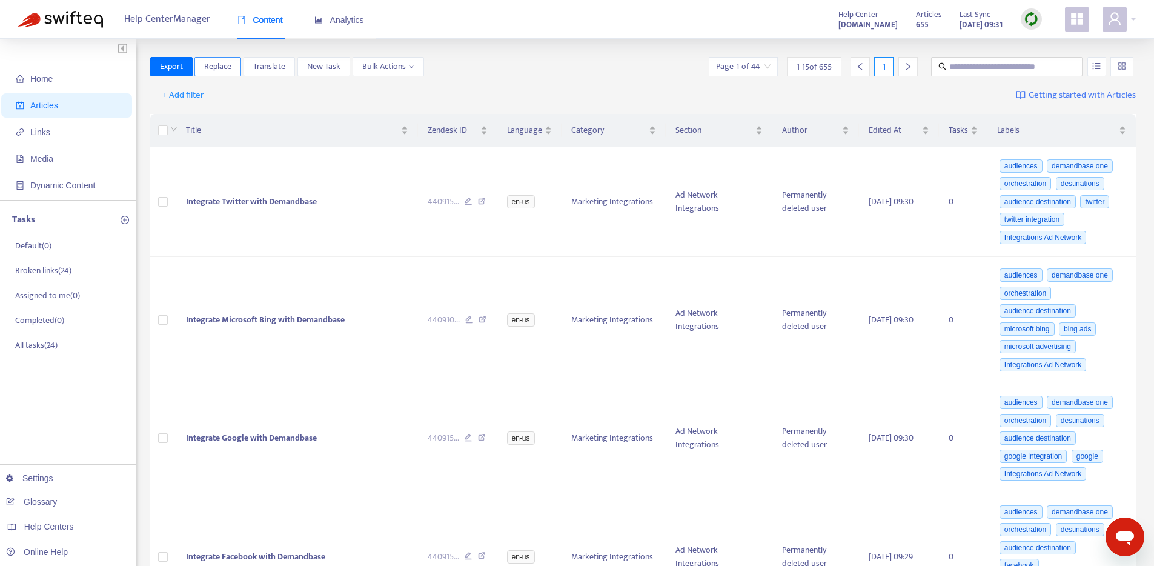
click at [203, 69] on button "Replace" at bounding box center [217, 66] width 47 height 19
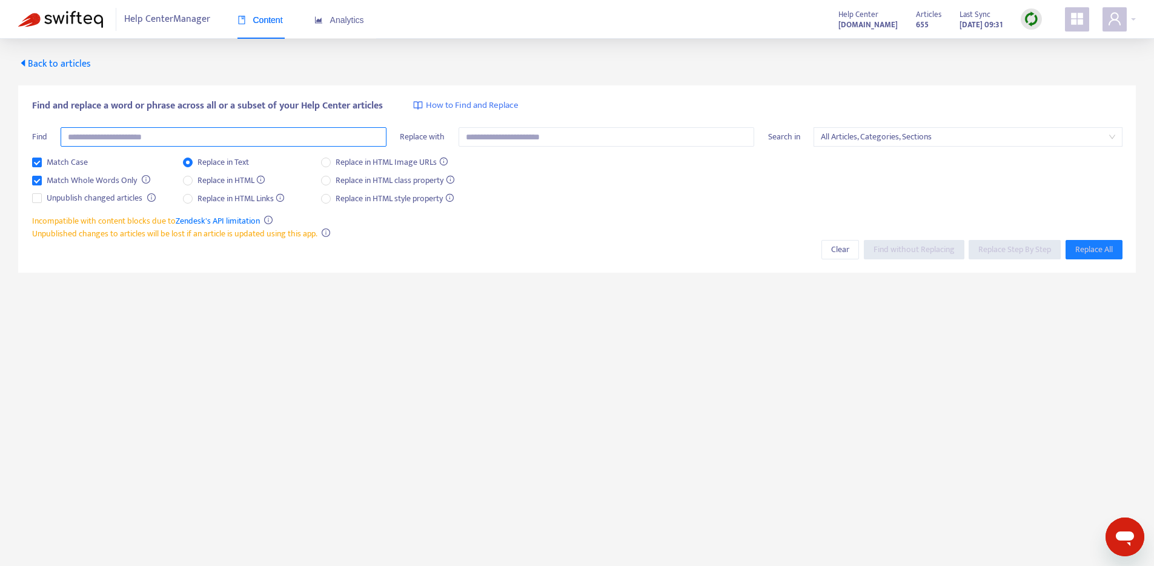
click at [128, 141] on input "text" at bounding box center [224, 136] width 326 height 19
type input "*******"
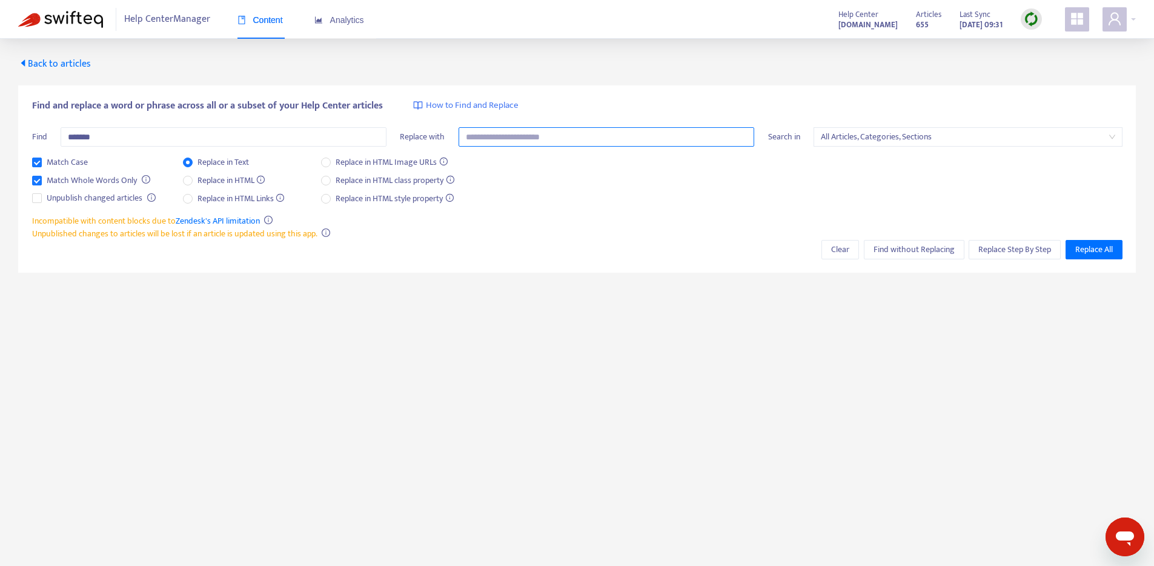
click at [616, 132] on input "text" at bounding box center [607, 136] width 296 height 19
type input "*"
type input "*******"
click at [983, 244] on span "Replace Step By Step" at bounding box center [1014, 249] width 73 height 13
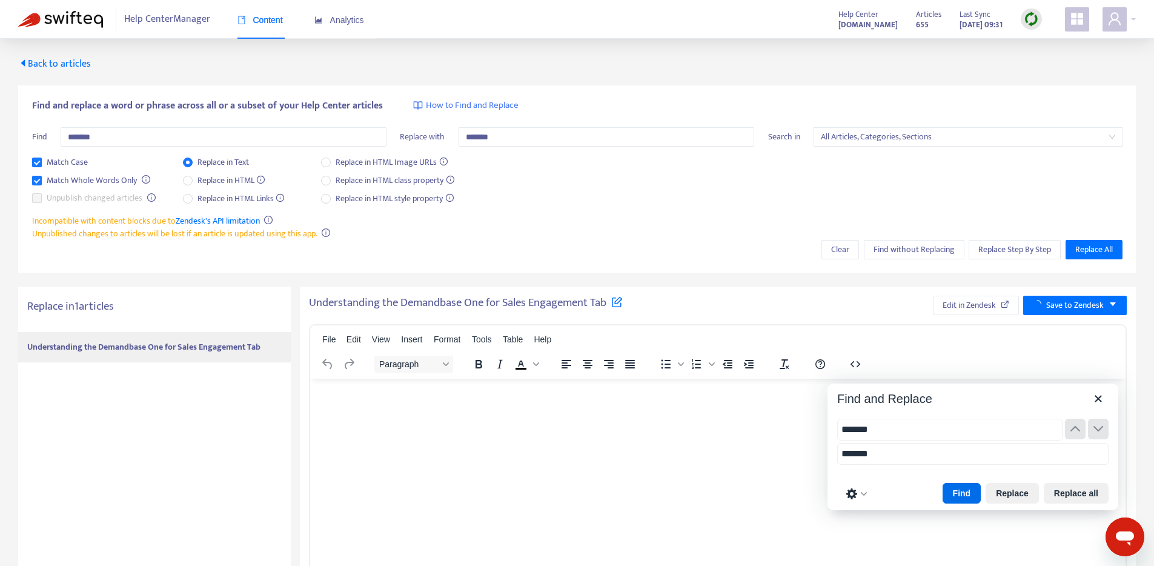
type input "*******"
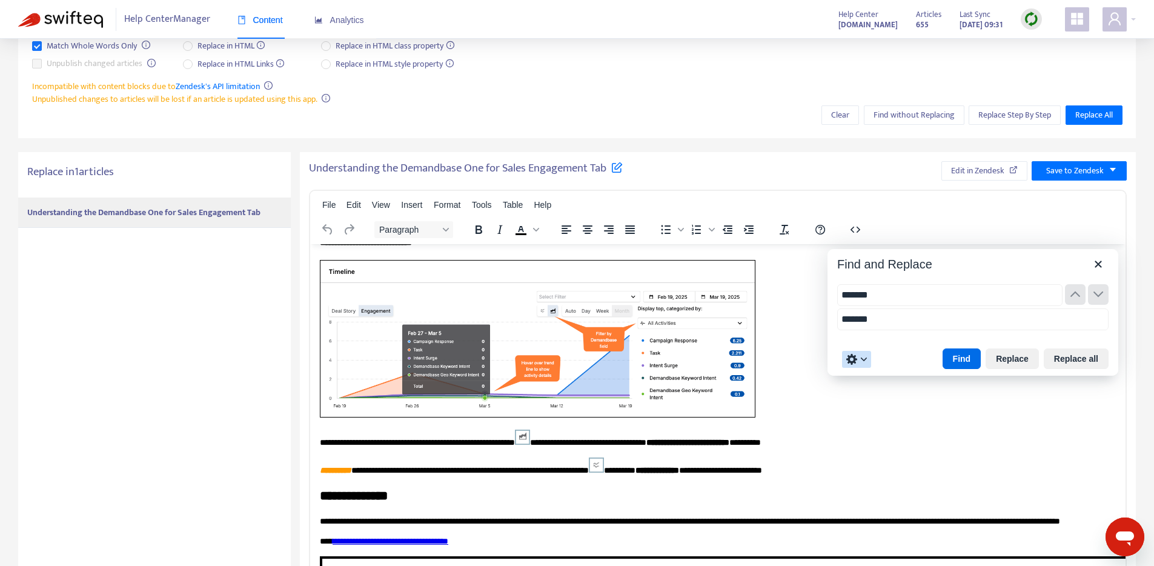
scroll to position [217, 0]
